Goal: Communication & Community: Connect with others

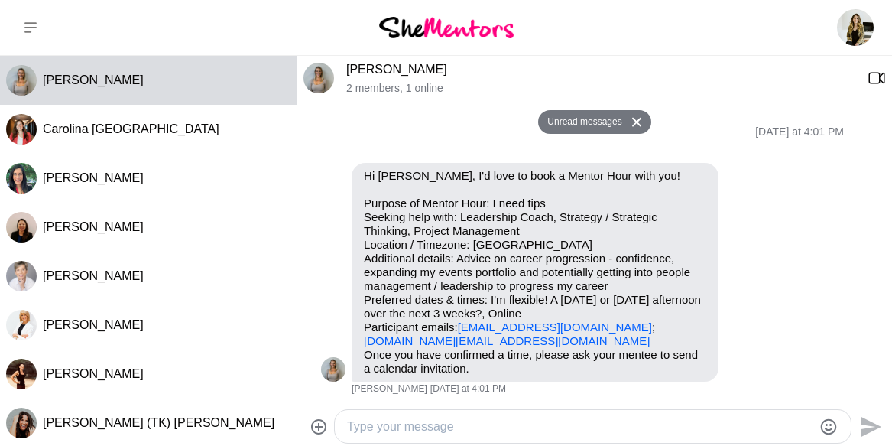
scroll to position [346, 0]
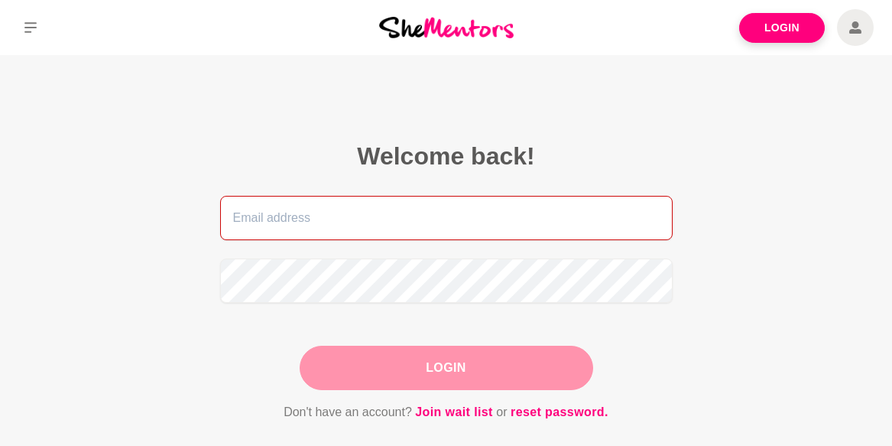
type input "[EMAIL_ADDRESS][DOMAIN_NAME]"
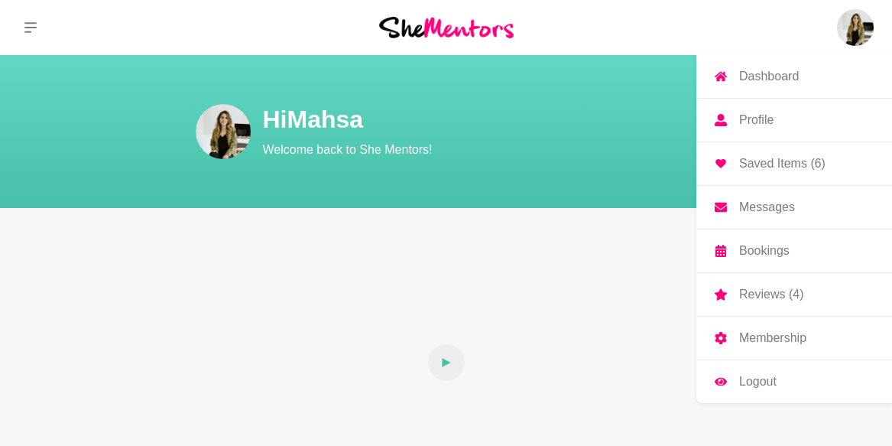
click at [763, 208] on p "Messages" at bounding box center [767, 207] width 56 height 12
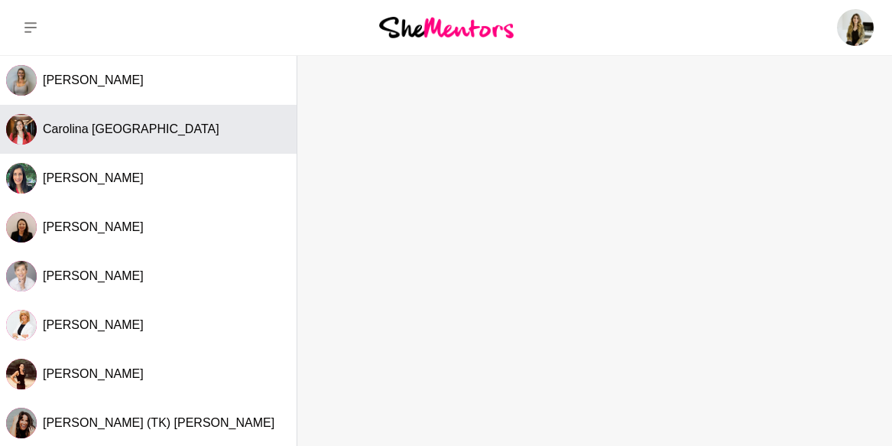
click at [109, 126] on span "Carolina [GEOGRAPHIC_DATA]" at bounding box center [131, 128] width 177 height 13
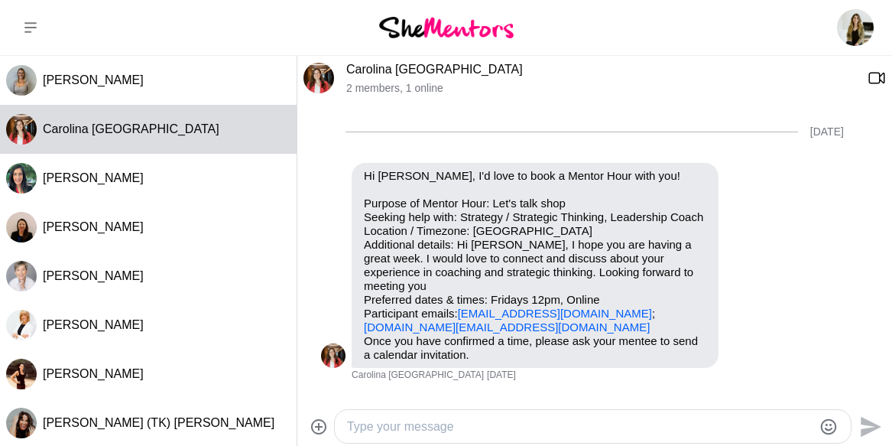
scroll to position [436, 0]
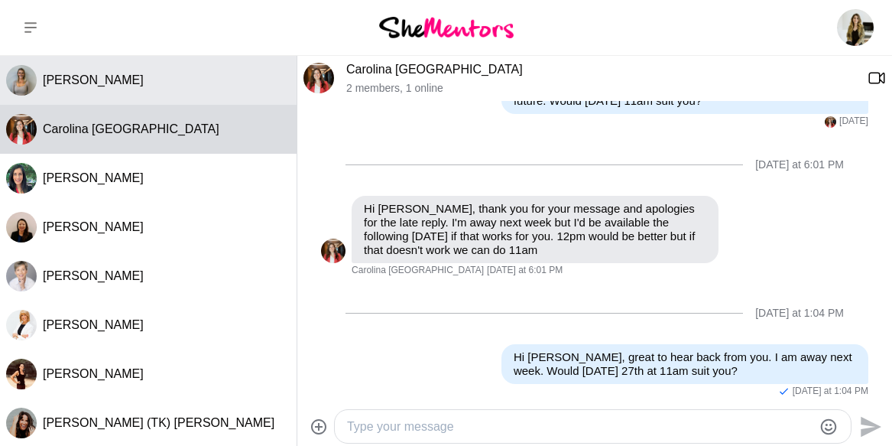
click at [184, 80] on div "[PERSON_NAME]" at bounding box center [167, 80] width 248 height 15
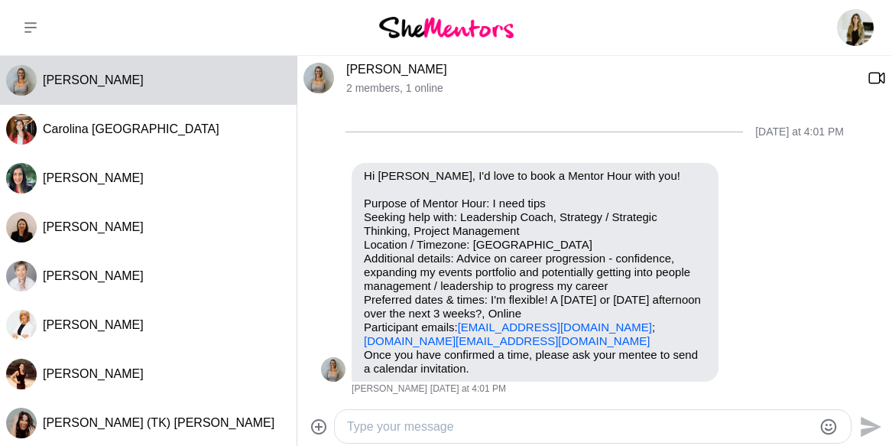
scroll to position [346, 0]
